Goal: Transaction & Acquisition: Purchase product/service

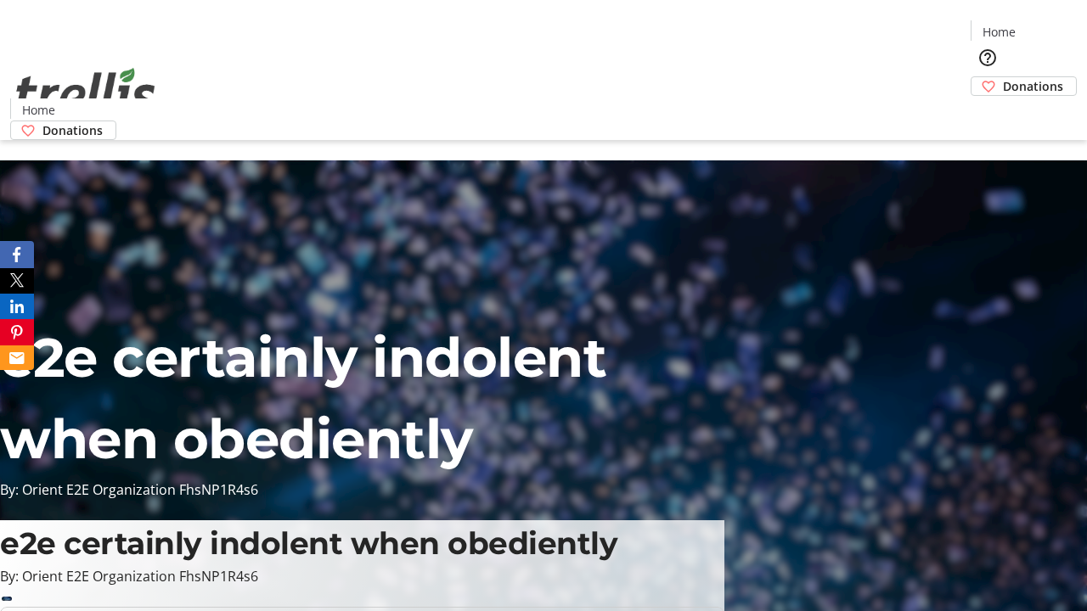
click at [1003, 77] on span "Donations" at bounding box center [1033, 86] width 60 height 18
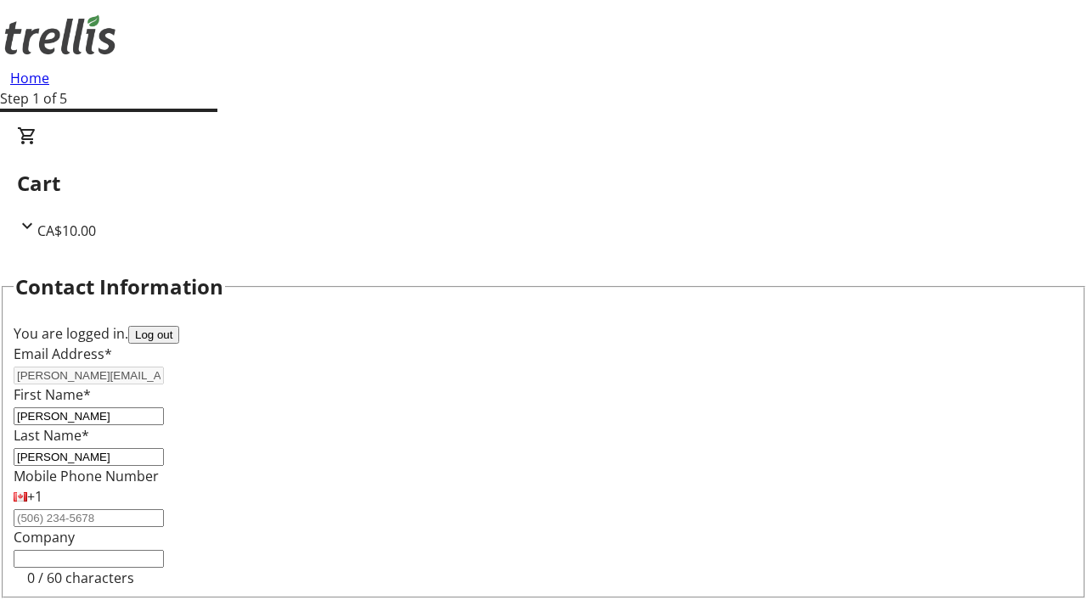
select select "BC"
select select "CA"
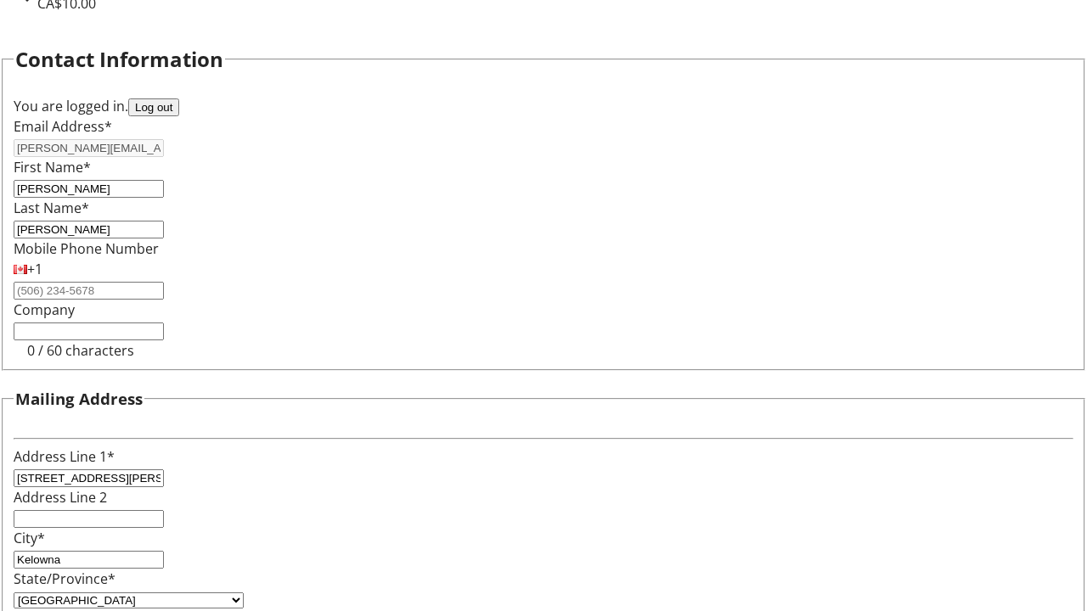
type input "V1Y 0C2"
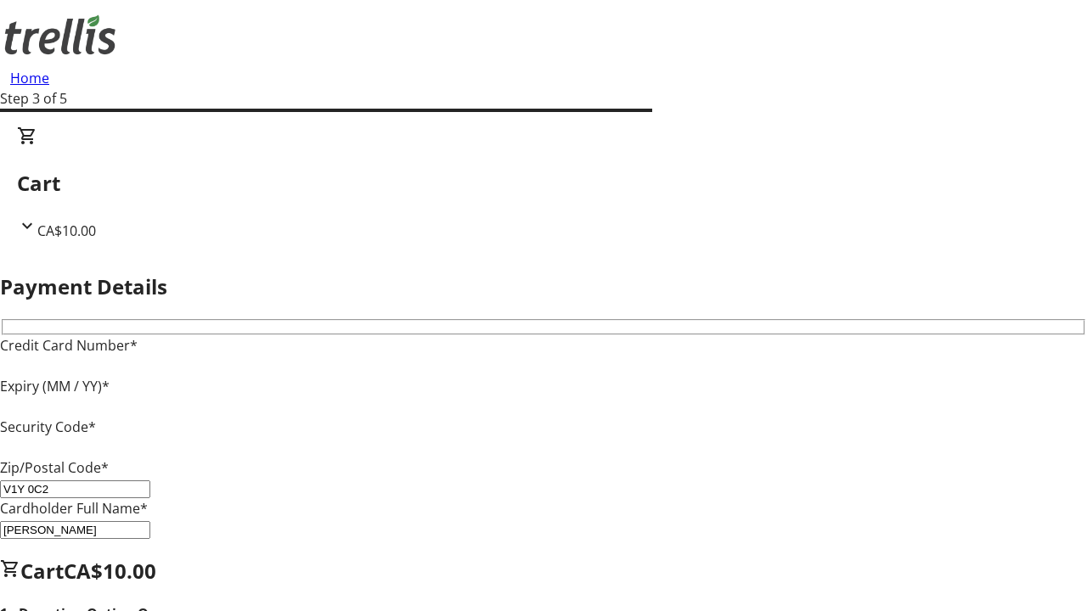
type input "V1Y 0C2"
